Goal: Navigation & Orientation: Find specific page/section

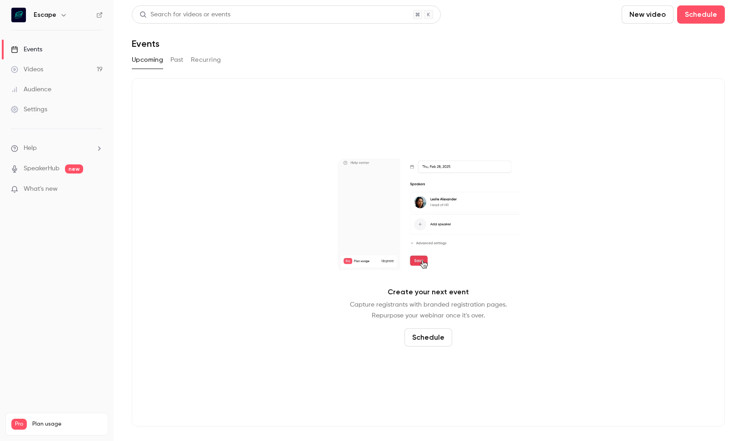
click at [63, 18] on icon "button" at bounding box center [63, 14] width 7 height 7
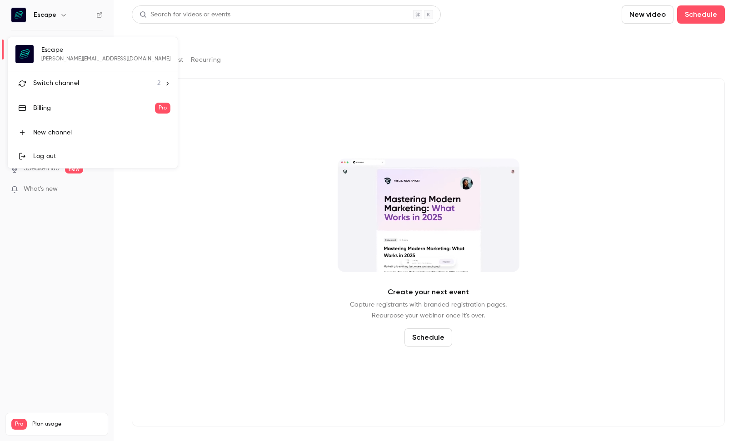
click at [77, 105] on div "Billing" at bounding box center [94, 108] width 122 height 9
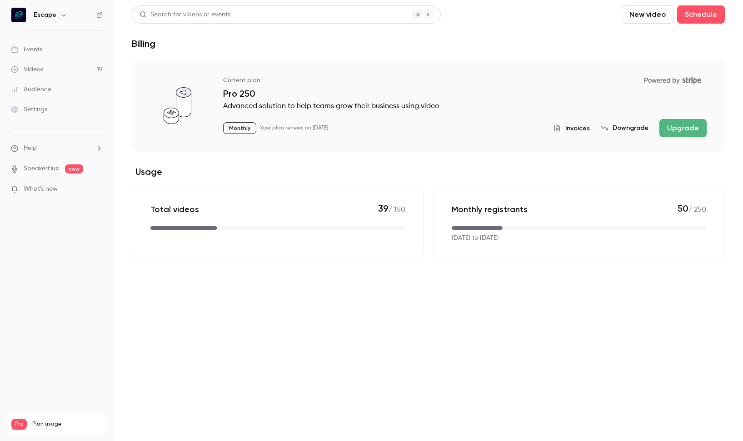
click at [580, 131] on span "Invoices" at bounding box center [577, 129] width 25 height 10
click at [36, 90] on div "Audience" at bounding box center [31, 89] width 40 height 9
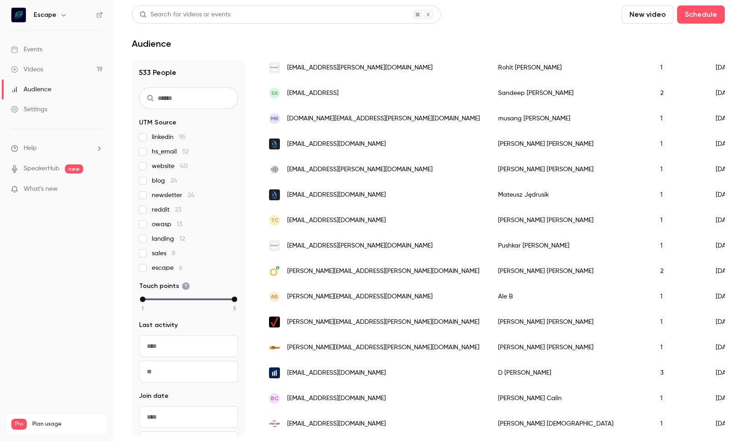
scroll to position [30, 0]
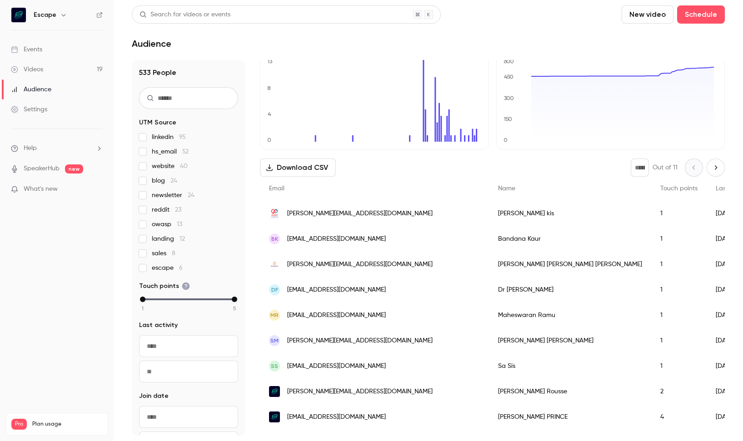
click at [41, 49] on div "Events" at bounding box center [26, 49] width 31 height 9
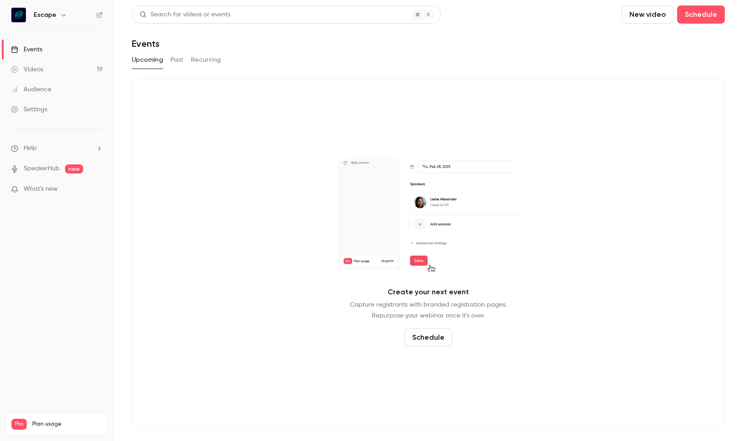
click at [61, 21] on div "Escape" at bounding box center [57, 14] width 92 height 15
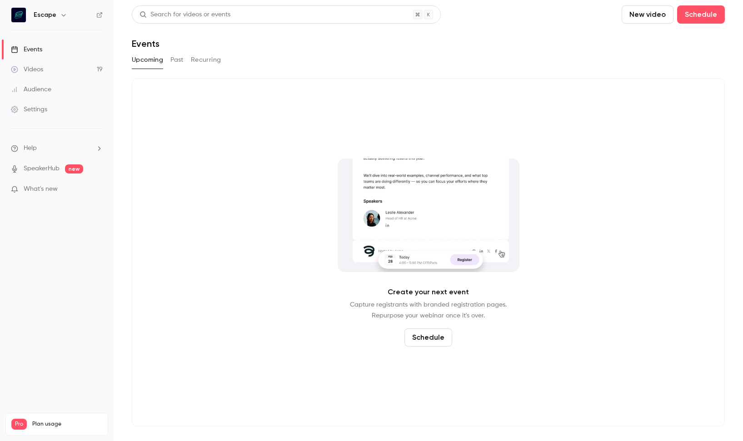
click at [65, 13] on icon "button" at bounding box center [63, 14] width 7 height 7
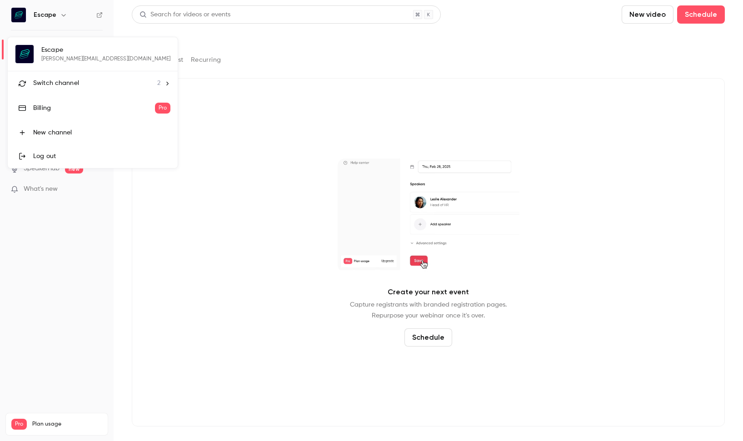
click at [91, 82] on div "Switch channel 2" at bounding box center [96, 84] width 127 height 10
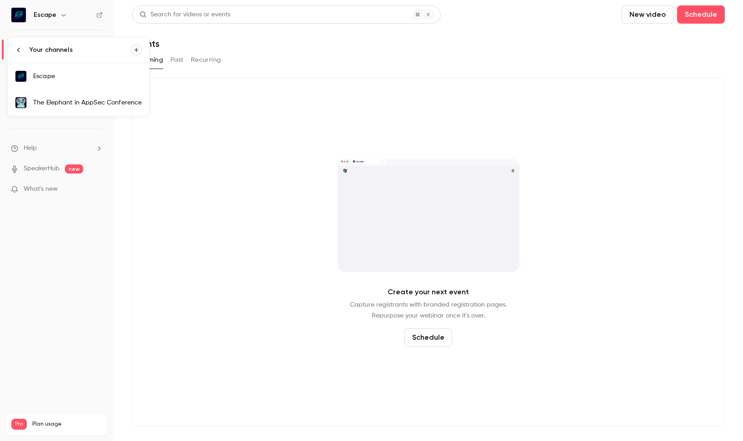
click at [17, 45] on li "Your channels" at bounding box center [78, 49] width 141 height 25
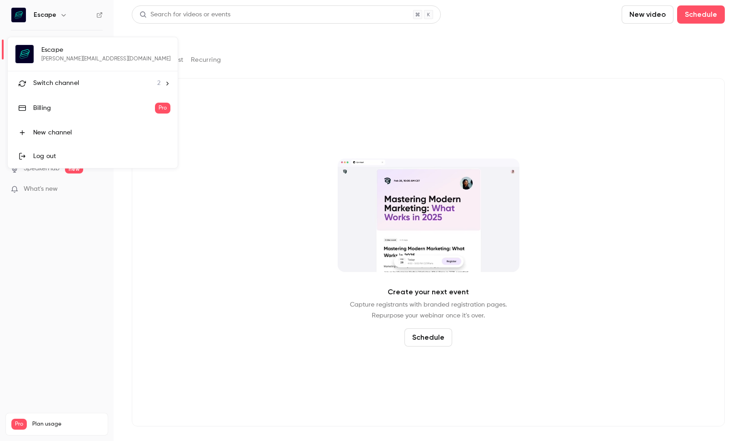
click at [180, 160] on div at bounding box center [371, 220] width 743 height 441
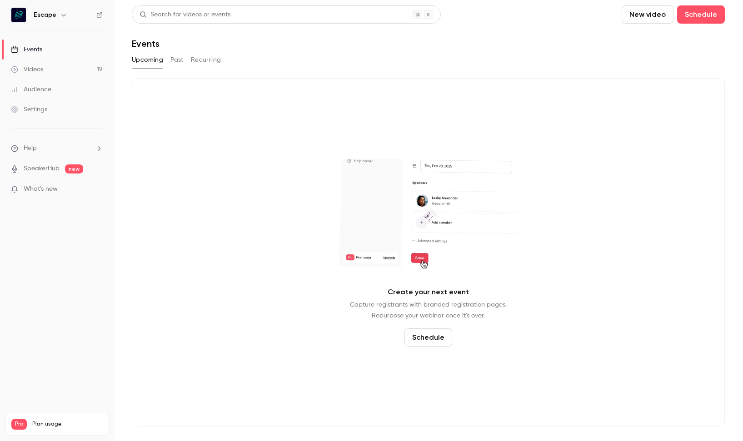
click at [177, 60] on button "Past" at bounding box center [176, 60] width 13 height 15
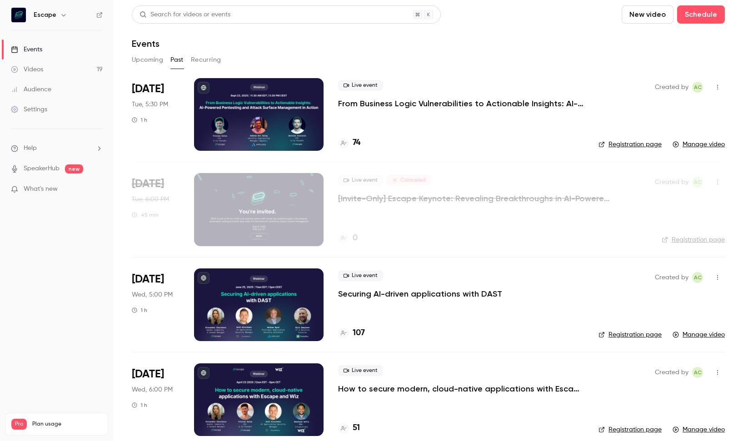
click at [51, 62] on link "Videos 19" at bounding box center [57, 70] width 114 height 20
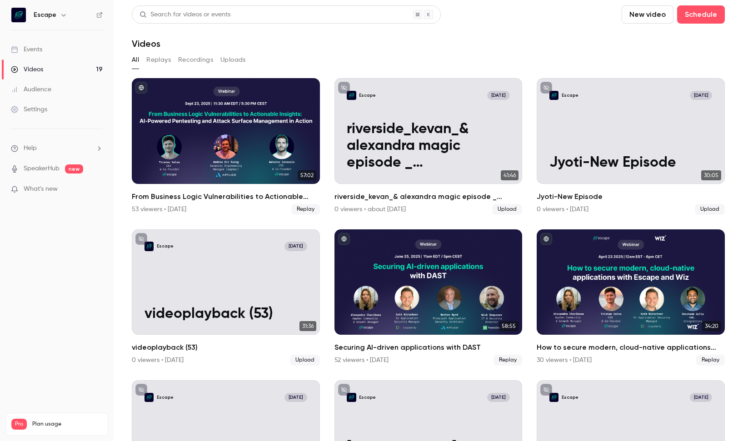
click at [42, 47] on div "Events" at bounding box center [26, 49] width 31 height 9
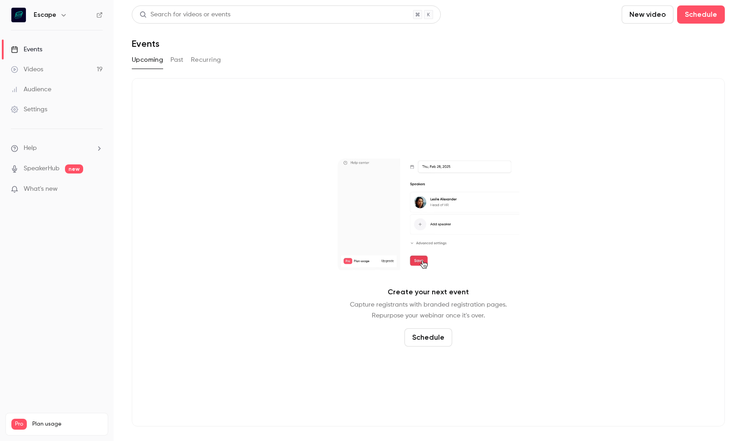
click at [44, 65] on link "Videos 19" at bounding box center [57, 70] width 114 height 20
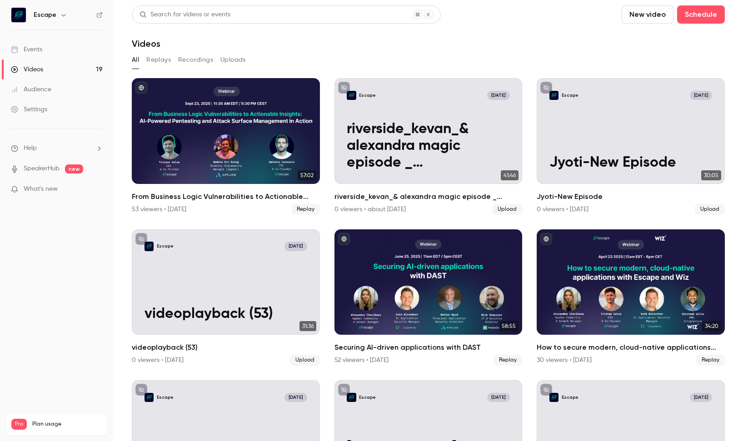
click at [40, 17] on h6 "Escape" at bounding box center [45, 14] width 23 height 9
click at [43, 18] on h6 "Escape" at bounding box center [45, 14] width 23 height 9
click at [62, 12] on icon "button" at bounding box center [63, 14] width 7 height 7
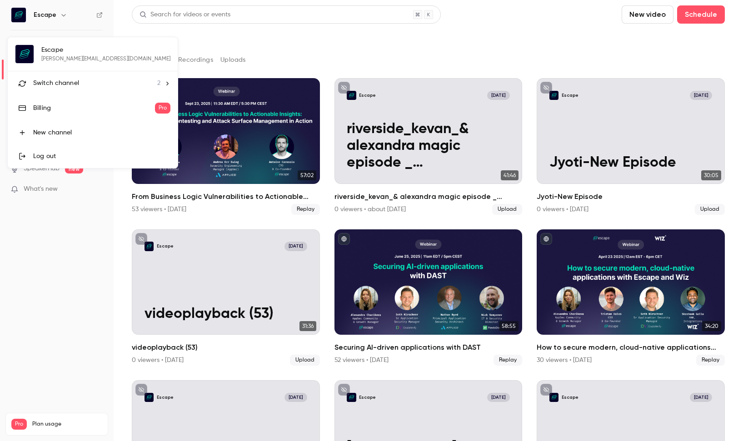
click at [128, 16] on div at bounding box center [371, 220] width 743 height 441
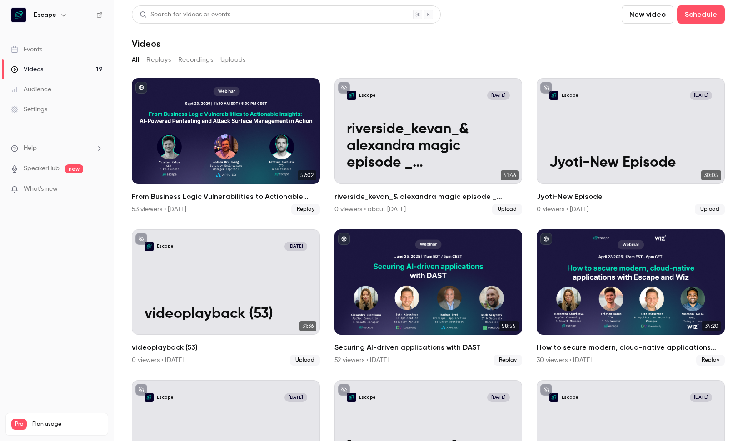
click at [60, 106] on link "Settings" at bounding box center [57, 109] width 114 height 20
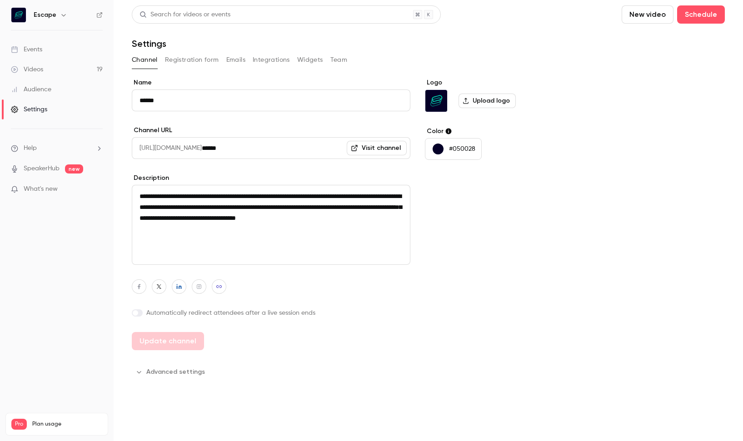
click at [336, 57] on button "Team" at bounding box center [338, 60] width 17 height 15
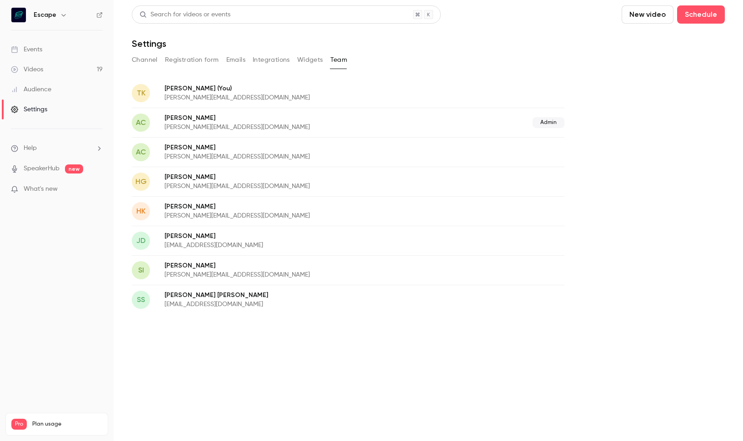
click at [433, 199] on div "HK Hari kiran harikiran@escape.tech" at bounding box center [348, 211] width 433 height 30
click at [288, 184] on p "hanna@escape.tech" at bounding box center [300, 186] width 273 height 9
click at [224, 174] on p "Hanna Givelber" at bounding box center [300, 177] width 273 height 9
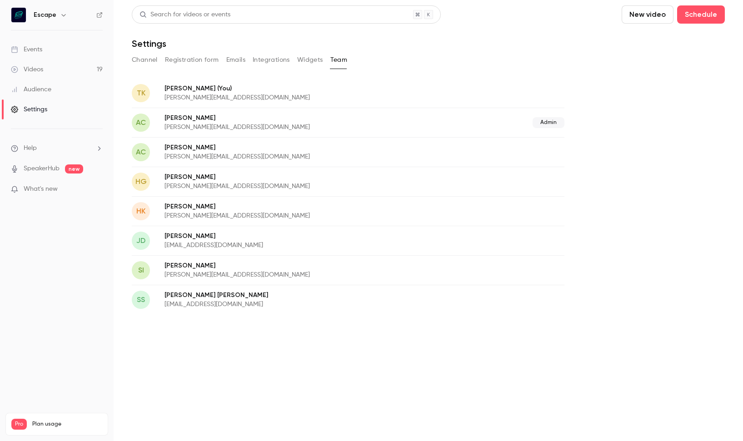
click at [224, 174] on p "Hanna Givelber" at bounding box center [300, 177] width 273 height 9
click at [55, 75] on link "Videos 19" at bounding box center [57, 70] width 114 height 20
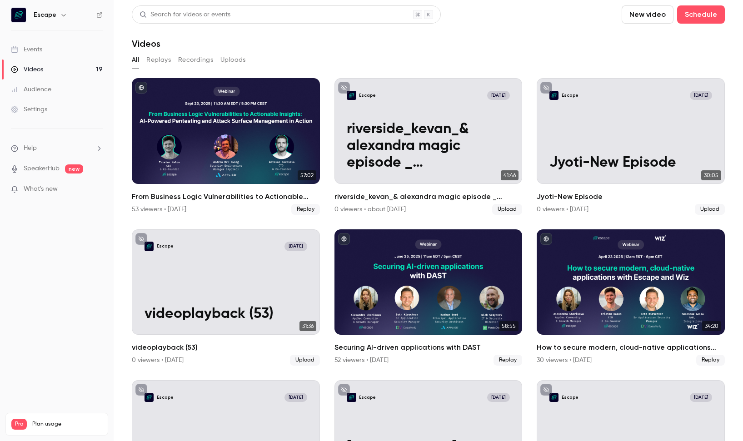
click at [52, 25] on nav "Escape Events Videos 19 Audience Settings Help SpeakerHub new What's new Pro Pl…" at bounding box center [57, 220] width 114 height 441
click at [57, 19] on div "Escape" at bounding box center [61, 15] width 55 height 11
click at [46, 108] on div "Settings" at bounding box center [29, 109] width 36 height 9
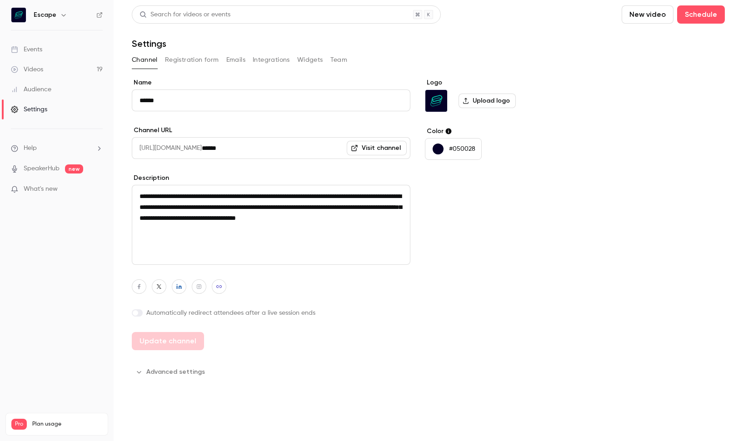
click at [330, 62] on button "Team" at bounding box center [338, 60] width 17 height 15
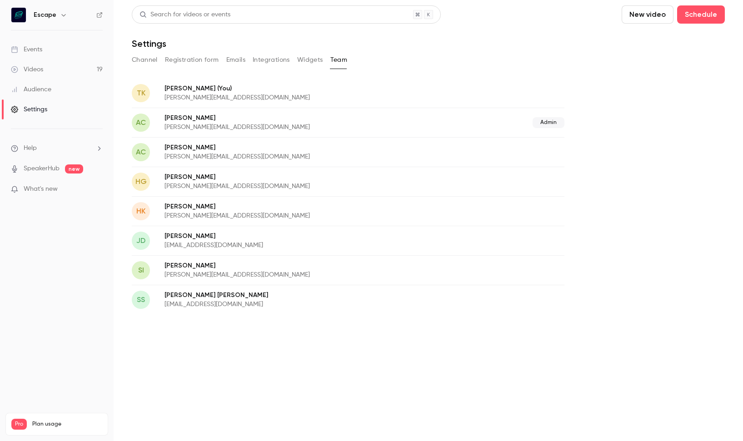
click at [305, 62] on button "Widgets" at bounding box center [310, 60] width 26 height 15
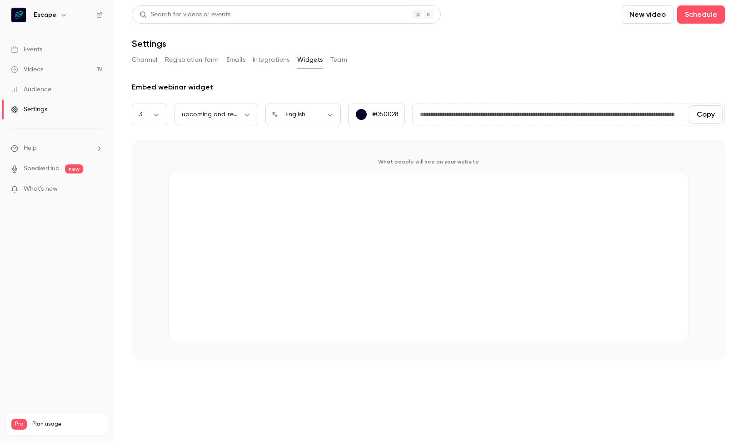
click at [262, 59] on button "Integrations" at bounding box center [271, 60] width 37 height 15
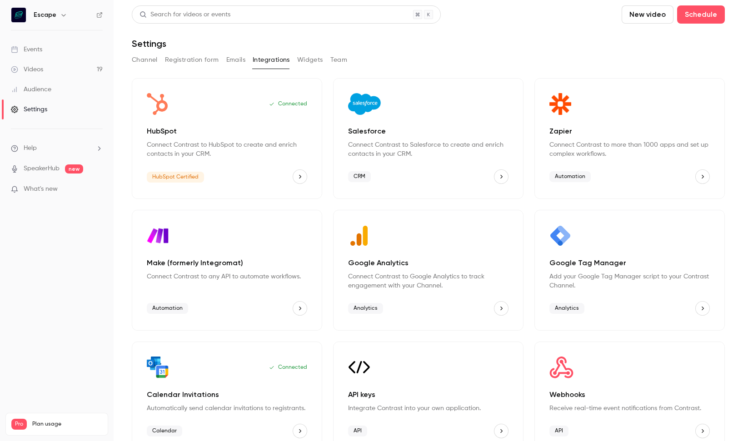
click at [224, 60] on div "Channel Registration form Emails Integrations Widgets Team" at bounding box center [428, 60] width 593 height 15
click at [190, 60] on button "Registration form" at bounding box center [192, 60] width 54 height 15
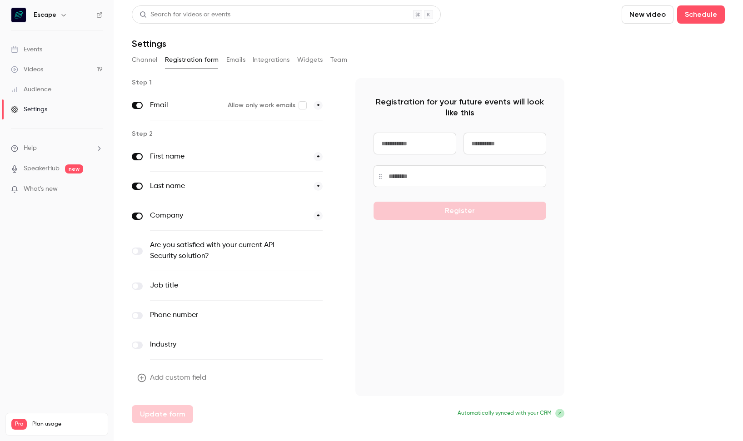
click at [149, 59] on button "Channel" at bounding box center [145, 60] width 26 height 15
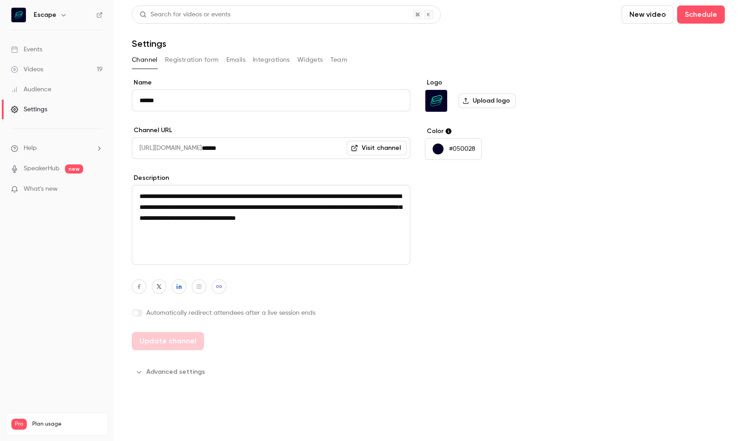
click at [55, 17] on h6 "Escape" at bounding box center [45, 14] width 23 height 9
click at [58, 18] on button "button" at bounding box center [63, 15] width 11 height 11
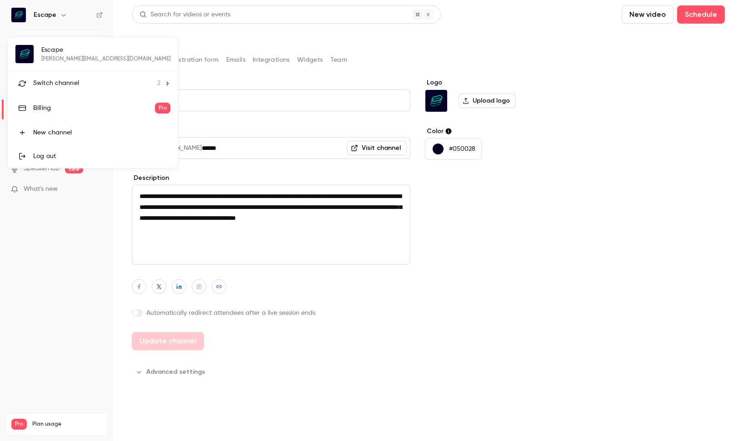
click at [119, 86] on div "Switch channel 2" at bounding box center [96, 84] width 127 height 10
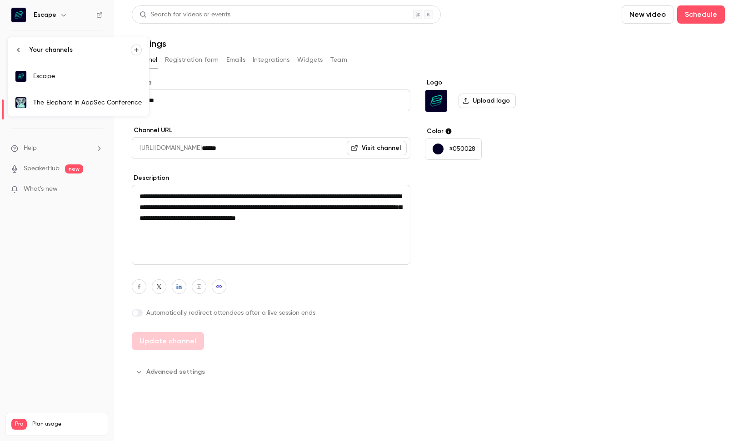
click at [27, 53] on div at bounding box center [22, 49] width 15 height 7
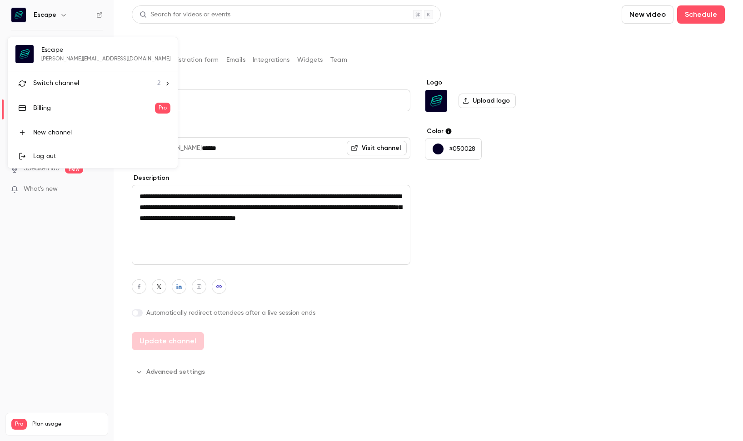
drag, startPoint x: 75, startPoint y: 106, endPoint x: 100, endPoint y: 109, distance: 25.6
click at [75, 106] on div "Billing" at bounding box center [94, 108] width 122 height 9
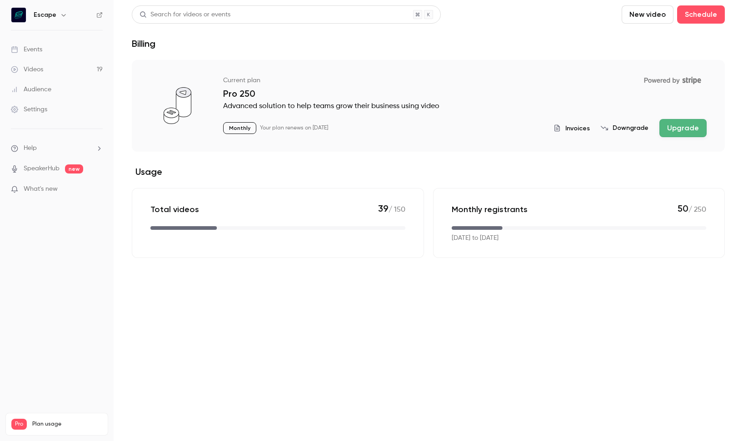
click at [581, 130] on span "Invoices" at bounding box center [577, 129] width 25 height 10
